Goal: Transaction & Acquisition: Subscribe to service/newsletter

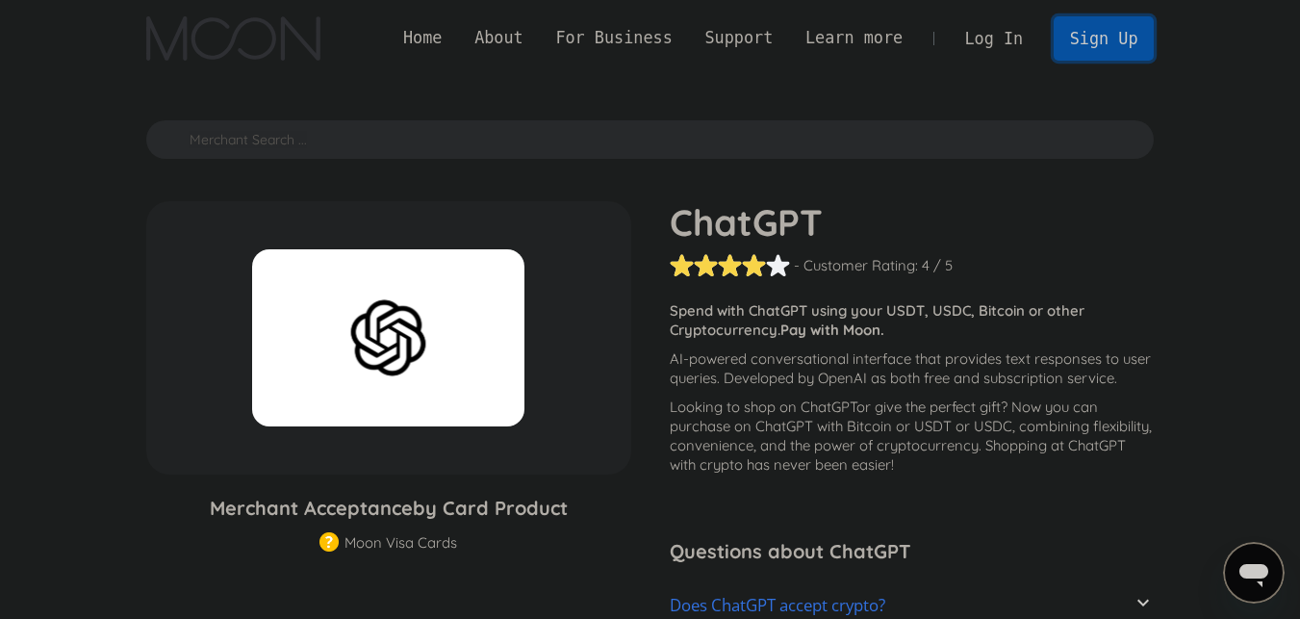
click at [1108, 38] on link "Sign Up" at bounding box center [1103, 37] width 100 height 43
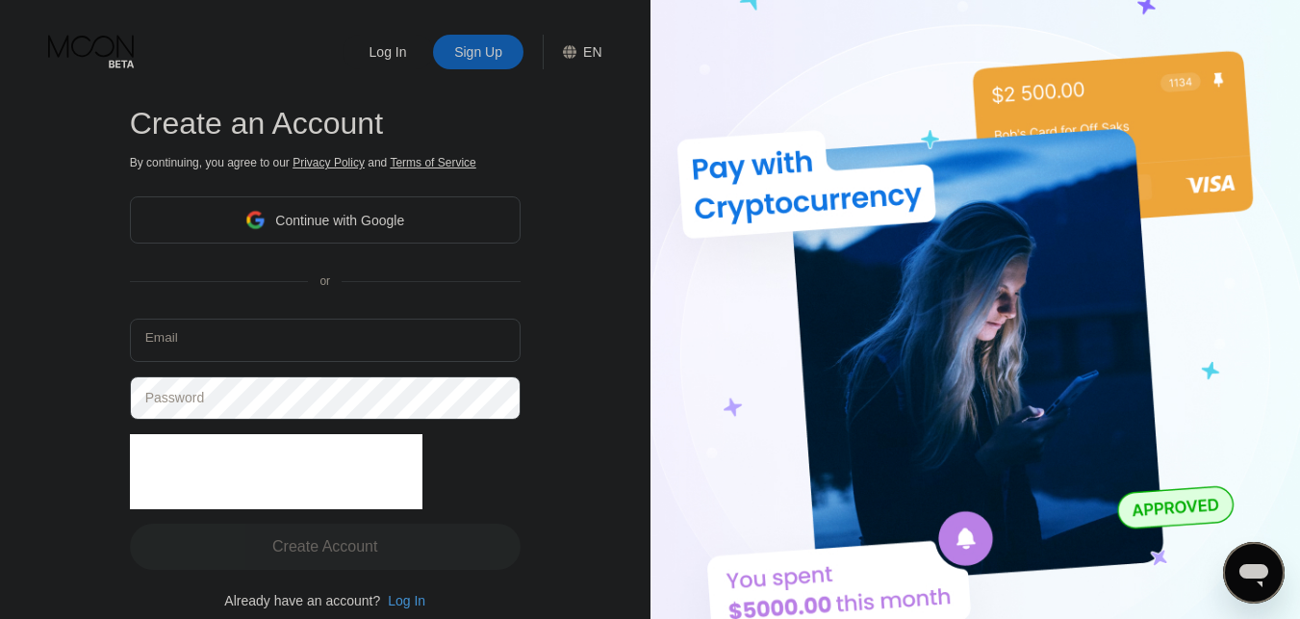
click at [266, 336] on input "text" at bounding box center [325, 339] width 391 height 43
type input "،"
type input "Tradecityt@gmail.com"
click at [584, 366] on div "Log In Sign Up EN Language English Save Create an Account By continuing, you ag…" at bounding box center [325, 340] width 650 height 680
click at [312, 220] on div "Continue with Google" at bounding box center [339, 220] width 129 height 15
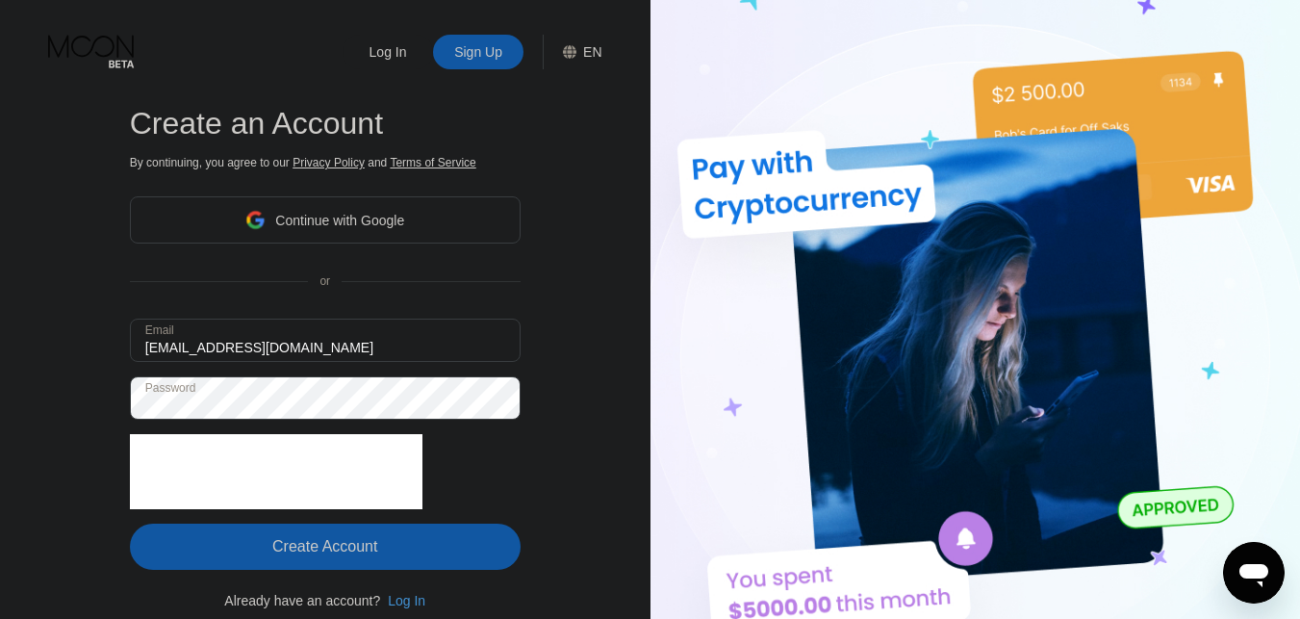
click at [426, 556] on div "Create Account" at bounding box center [325, 546] width 391 height 46
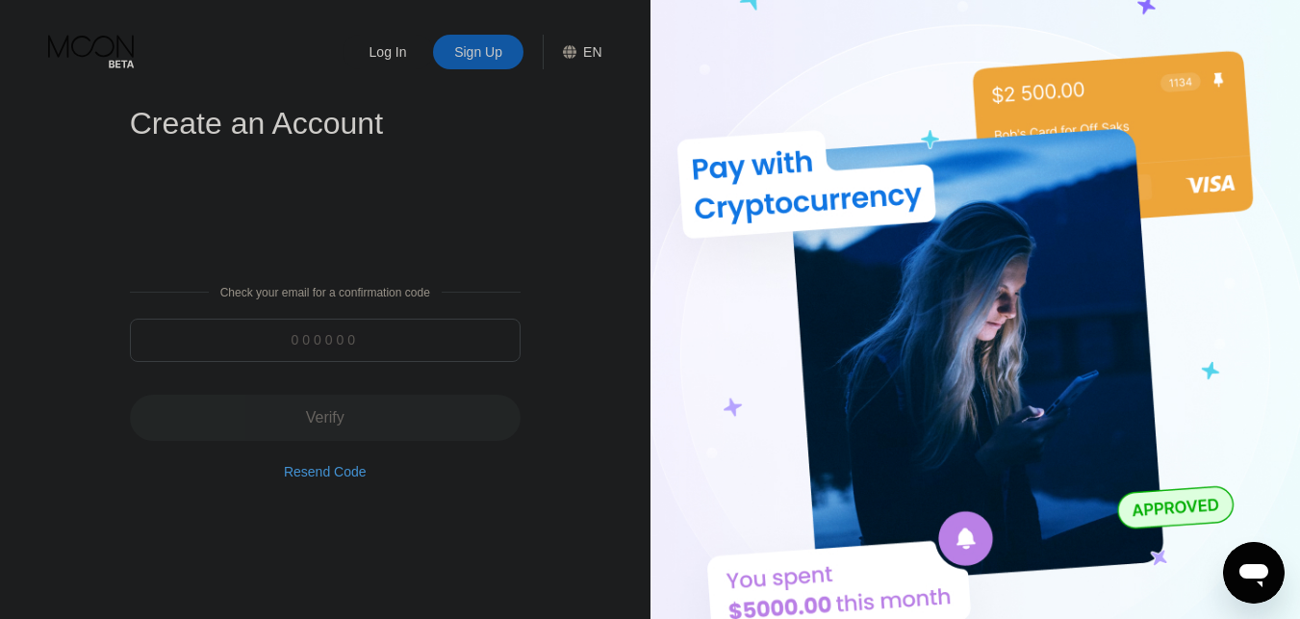
click at [395, 338] on input at bounding box center [325, 339] width 391 height 43
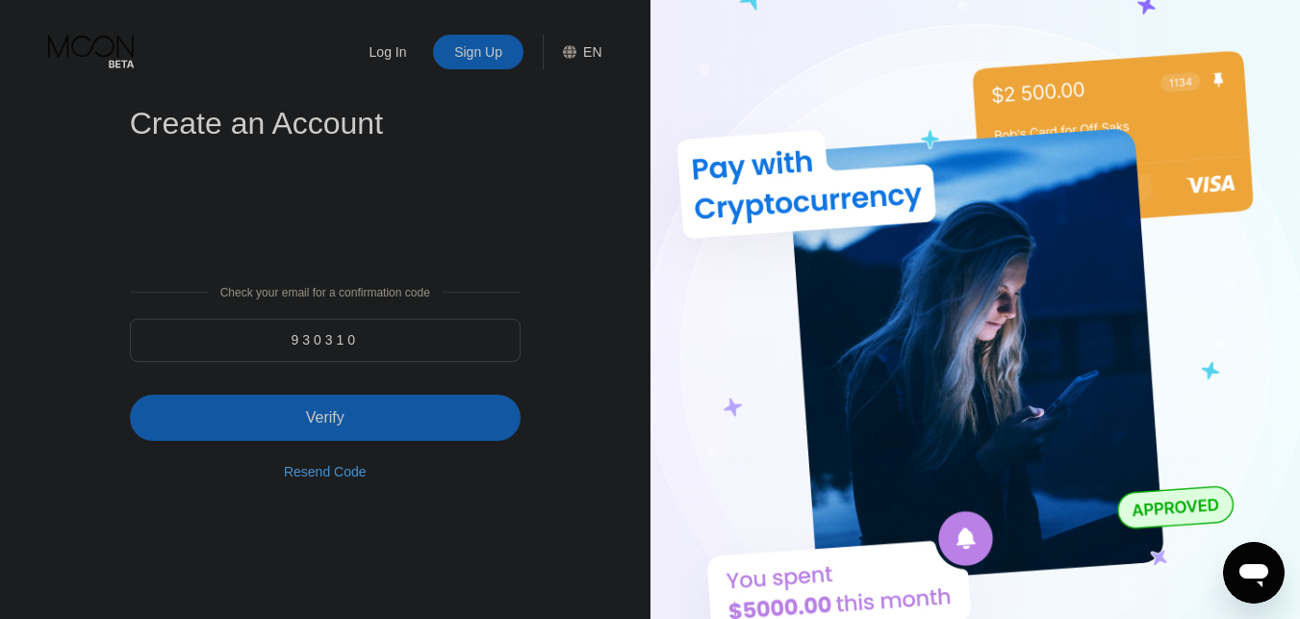
type input "930310"
click at [356, 411] on div "Verify" at bounding box center [325, 417] width 391 height 46
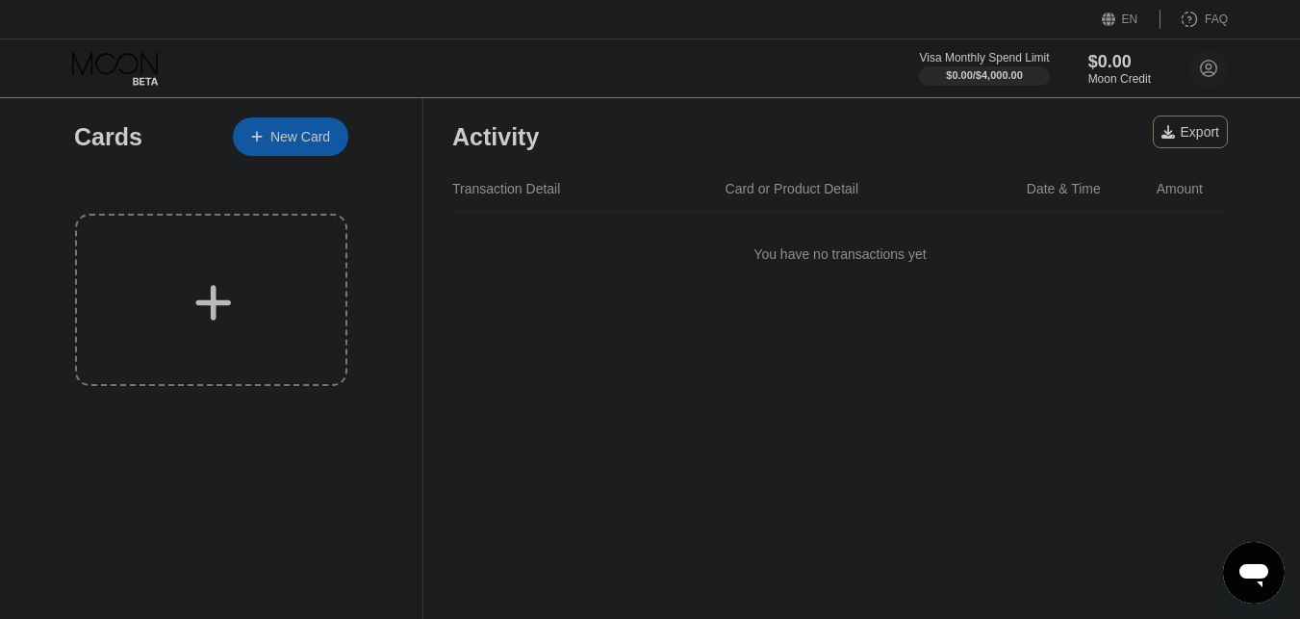
click at [961, 390] on div "Activity Export Transaction Detail Card or Product Detail Date & Time Amount Yo…" at bounding box center [839, 358] width 833 height 520
click at [1168, 130] on icon at bounding box center [1167, 131] width 13 height 13
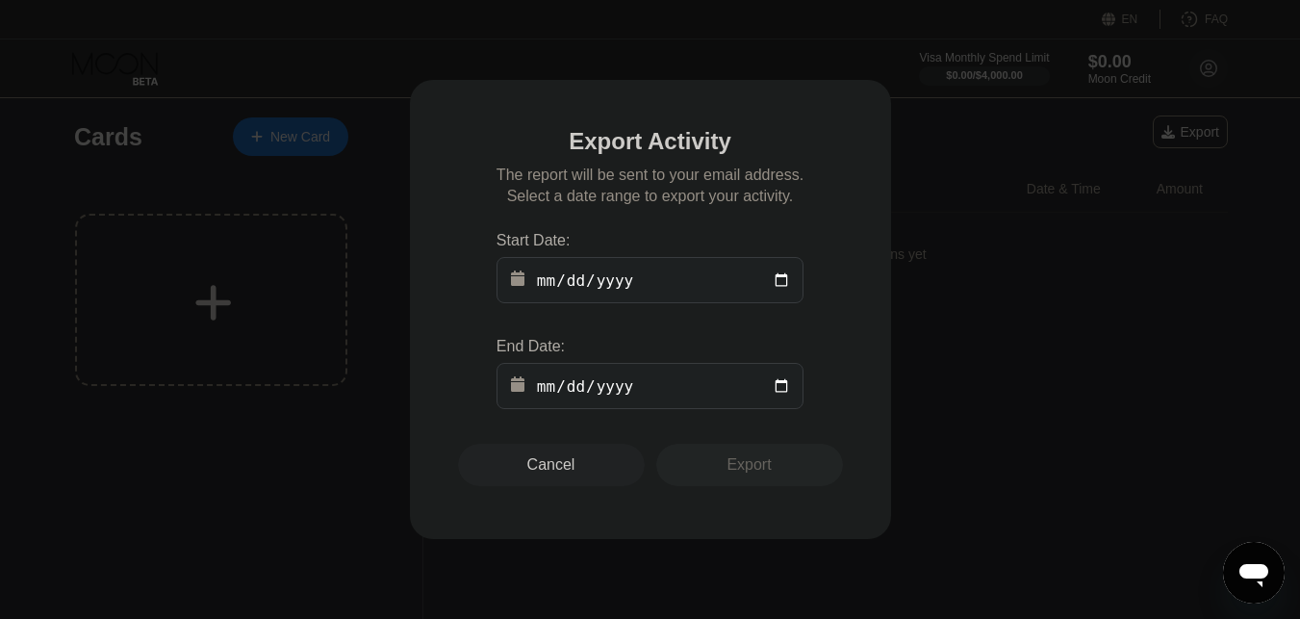
click at [1019, 382] on div at bounding box center [657, 309] width 1314 height 619
click at [594, 474] on div "Cancel" at bounding box center [551, 465] width 187 height 42
